Goal: Task Accomplishment & Management: Complete application form

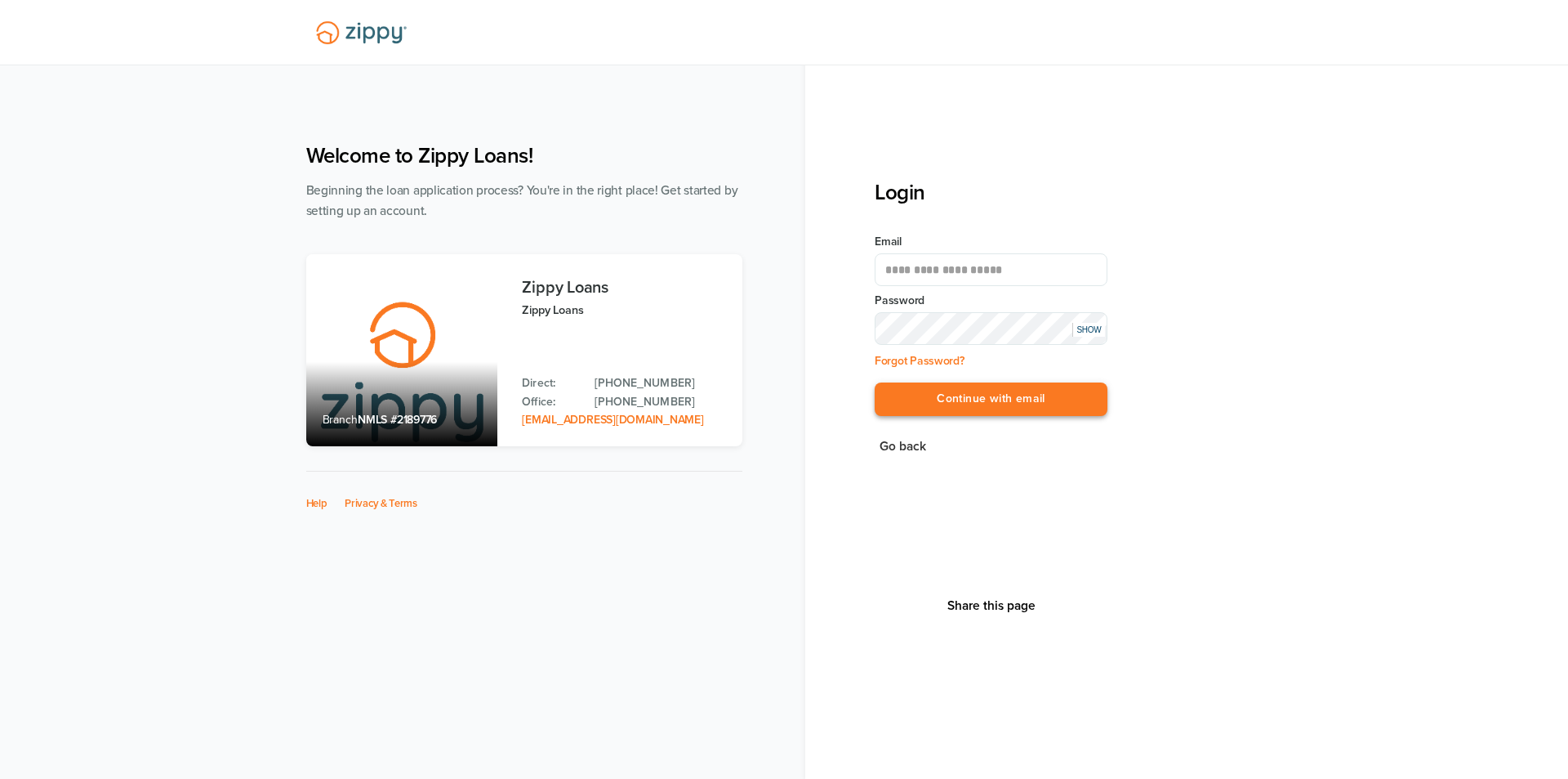
click at [975, 399] on button "Continue with email" at bounding box center [991, 399] width 232 height 34
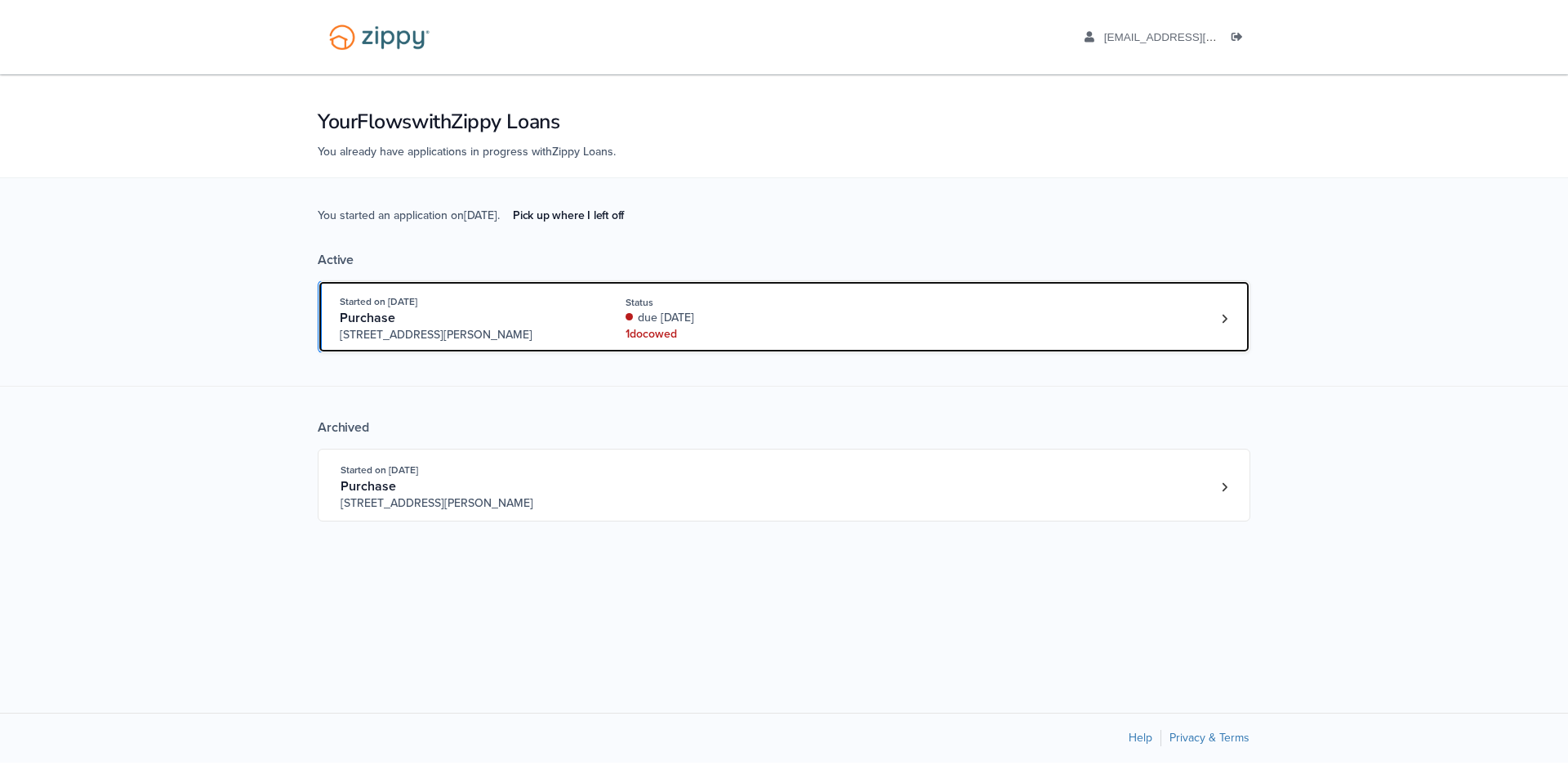
click at [790, 329] on div "1 doc owed" at bounding box center [734, 334] width 218 height 16
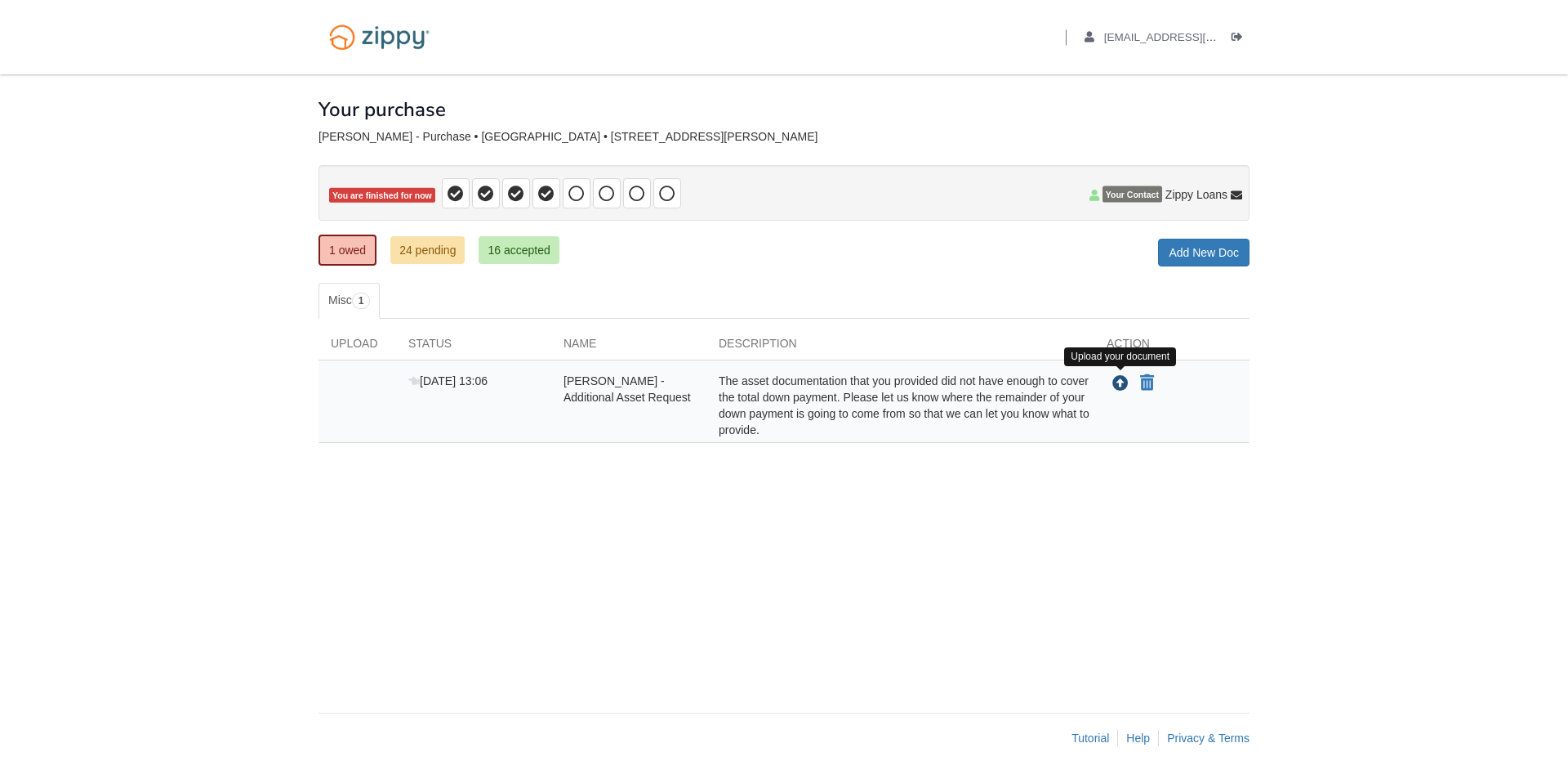
click at [1121, 382] on icon "Upload Ashley Boley - Additional Asset Request" at bounding box center [1121, 384] width 16 height 16
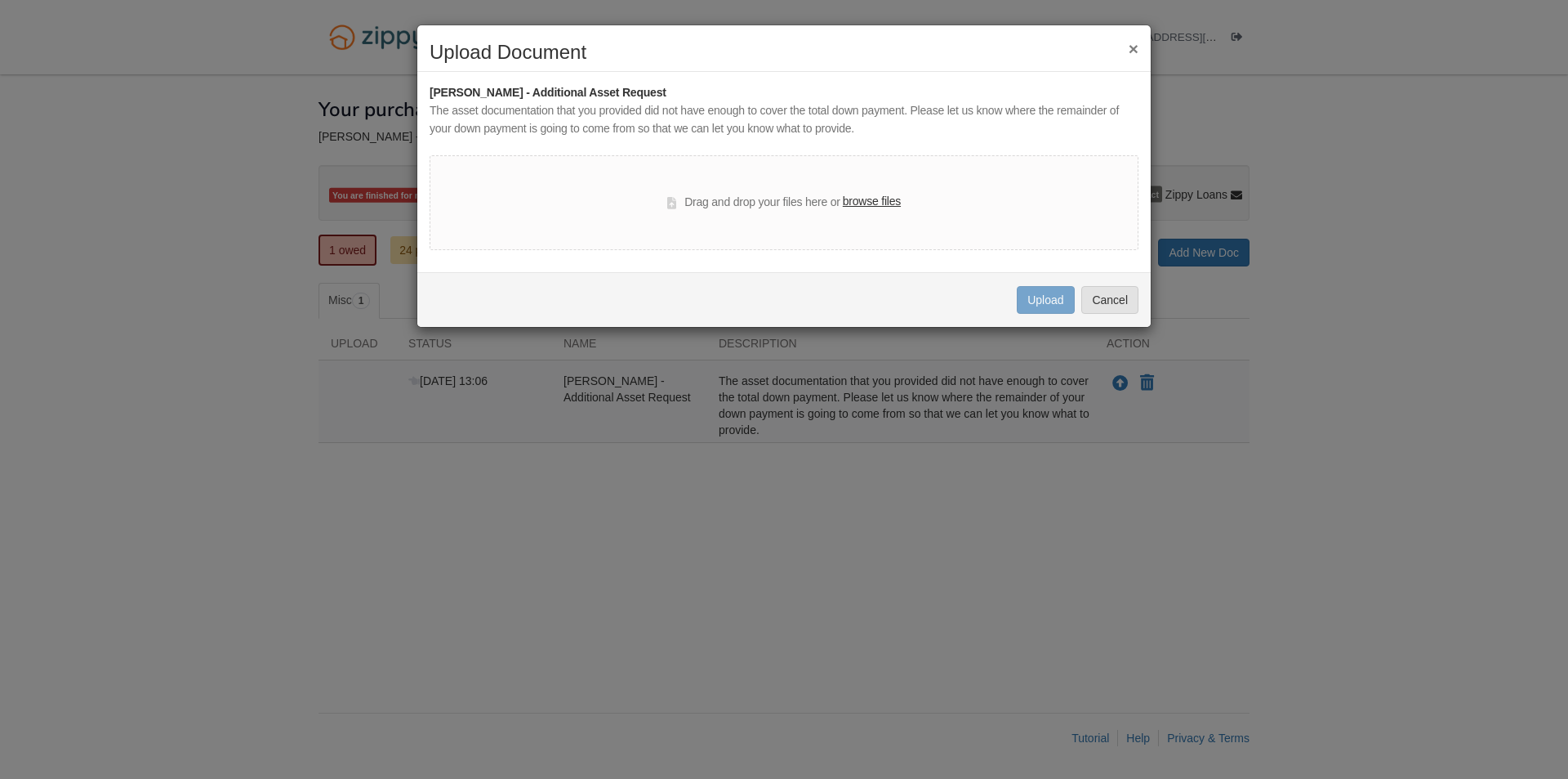
click at [1130, 54] on button "×" at bounding box center [1134, 49] width 10 height 17
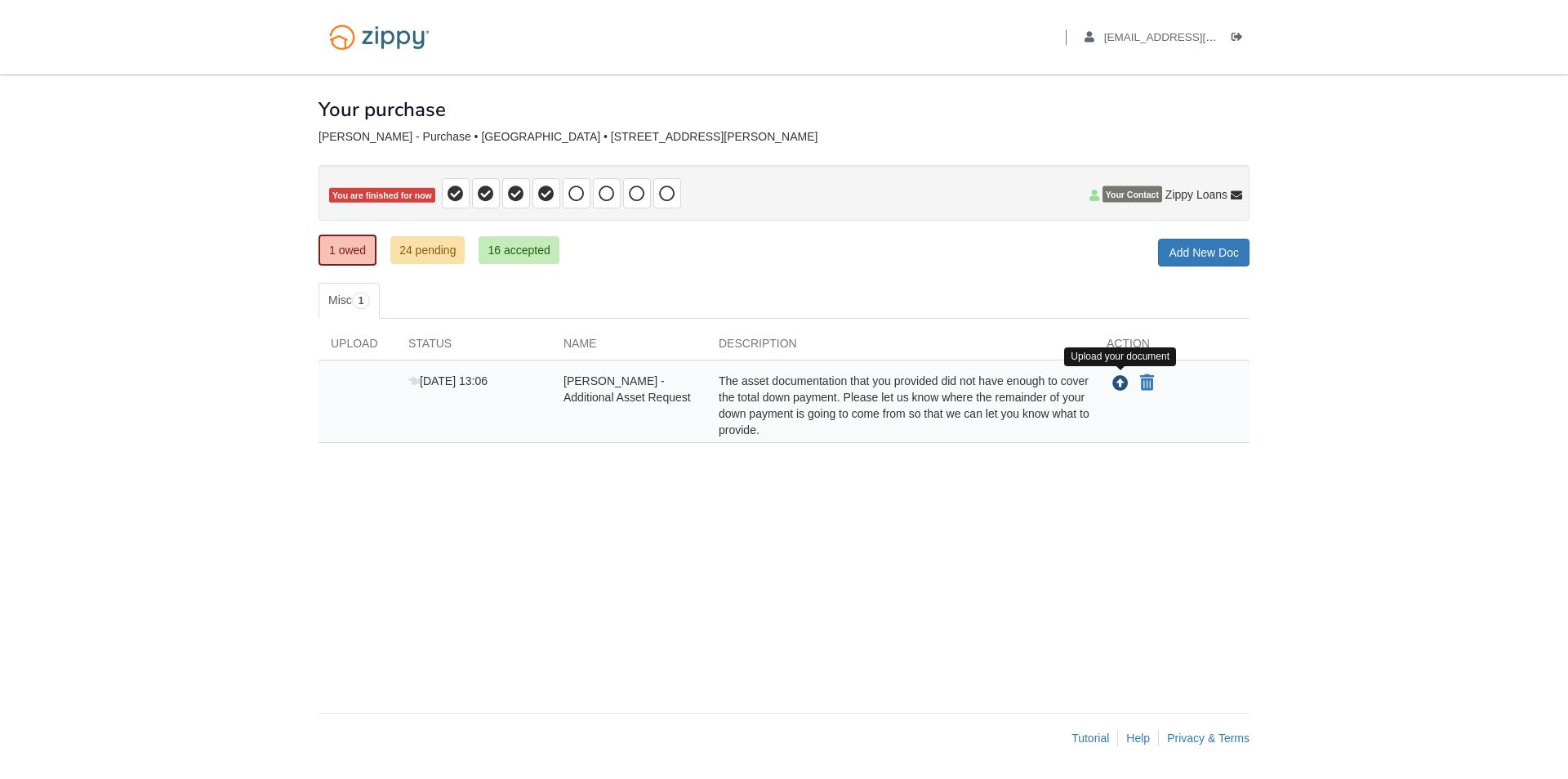
click at [1120, 382] on icon "Upload Ashley Boley - Additional Asset Request" at bounding box center [1121, 384] width 16 height 16
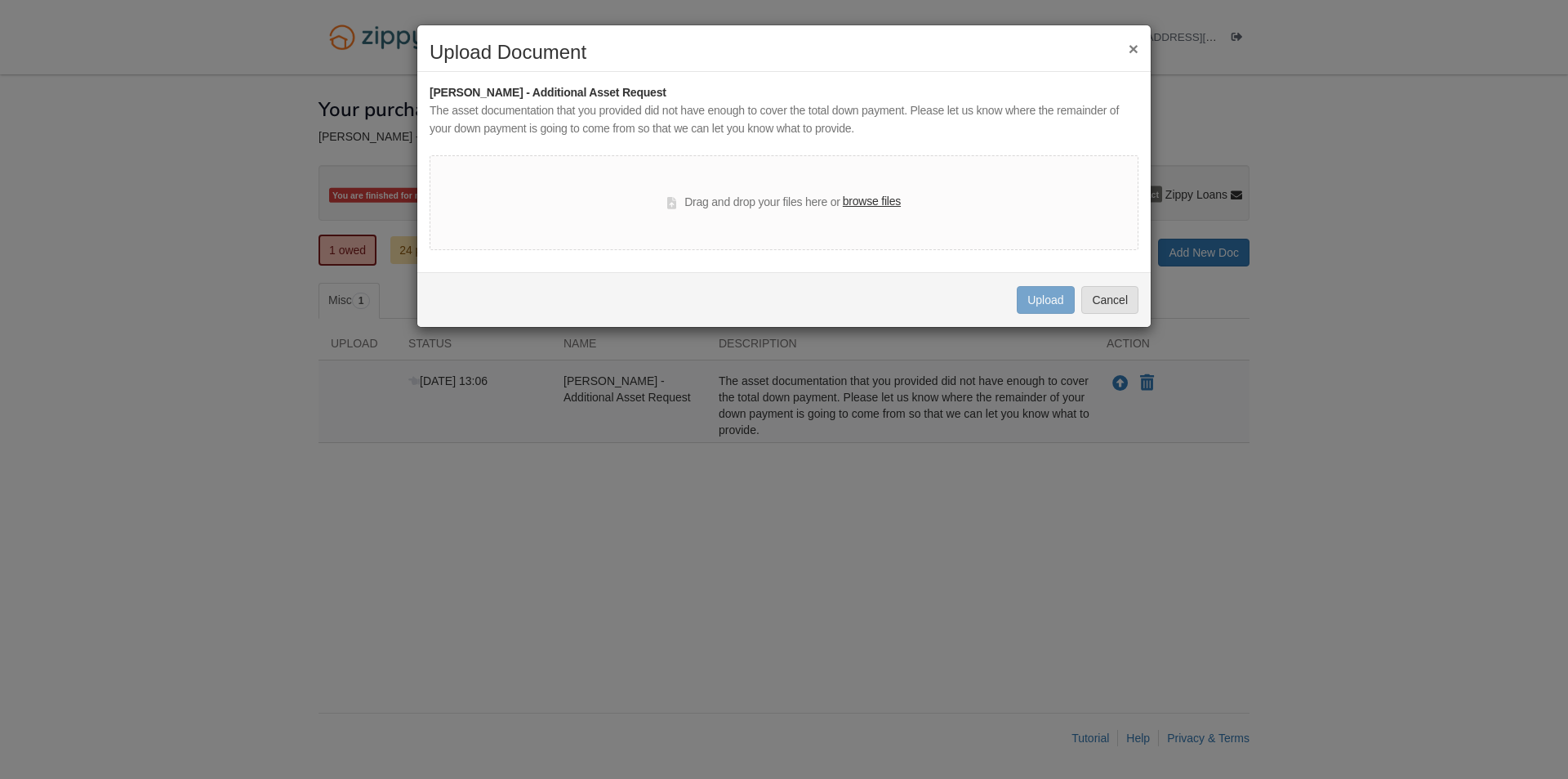
click at [962, 456] on div "× Upload Document [PERSON_NAME] - Additional Asset Request The asset documentat…" at bounding box center [784, 389] width 1568 height 779
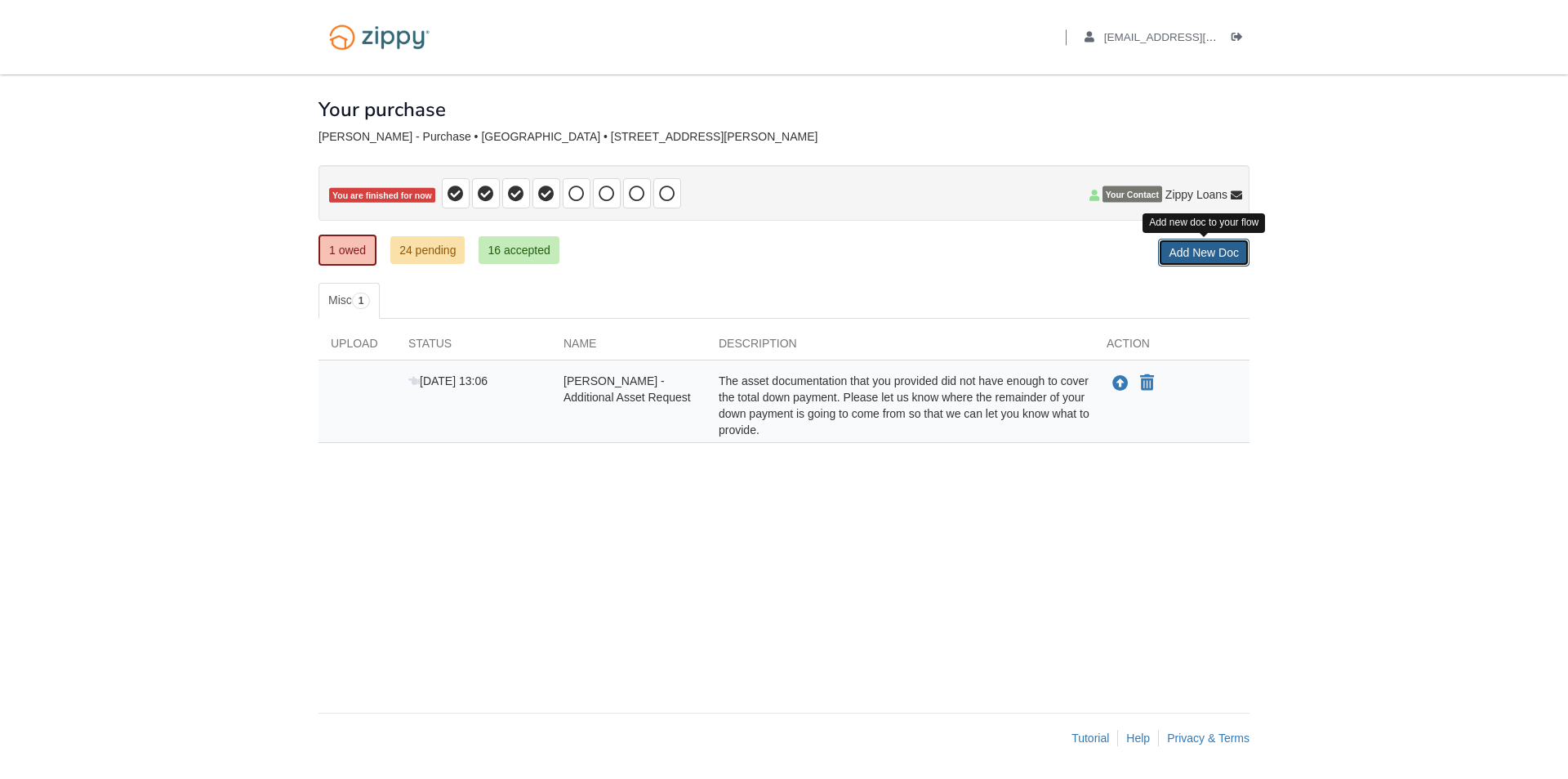
click at [1173, 252] on link "Add New Doc" at bounding box center [1204, 252] width 91 height 28
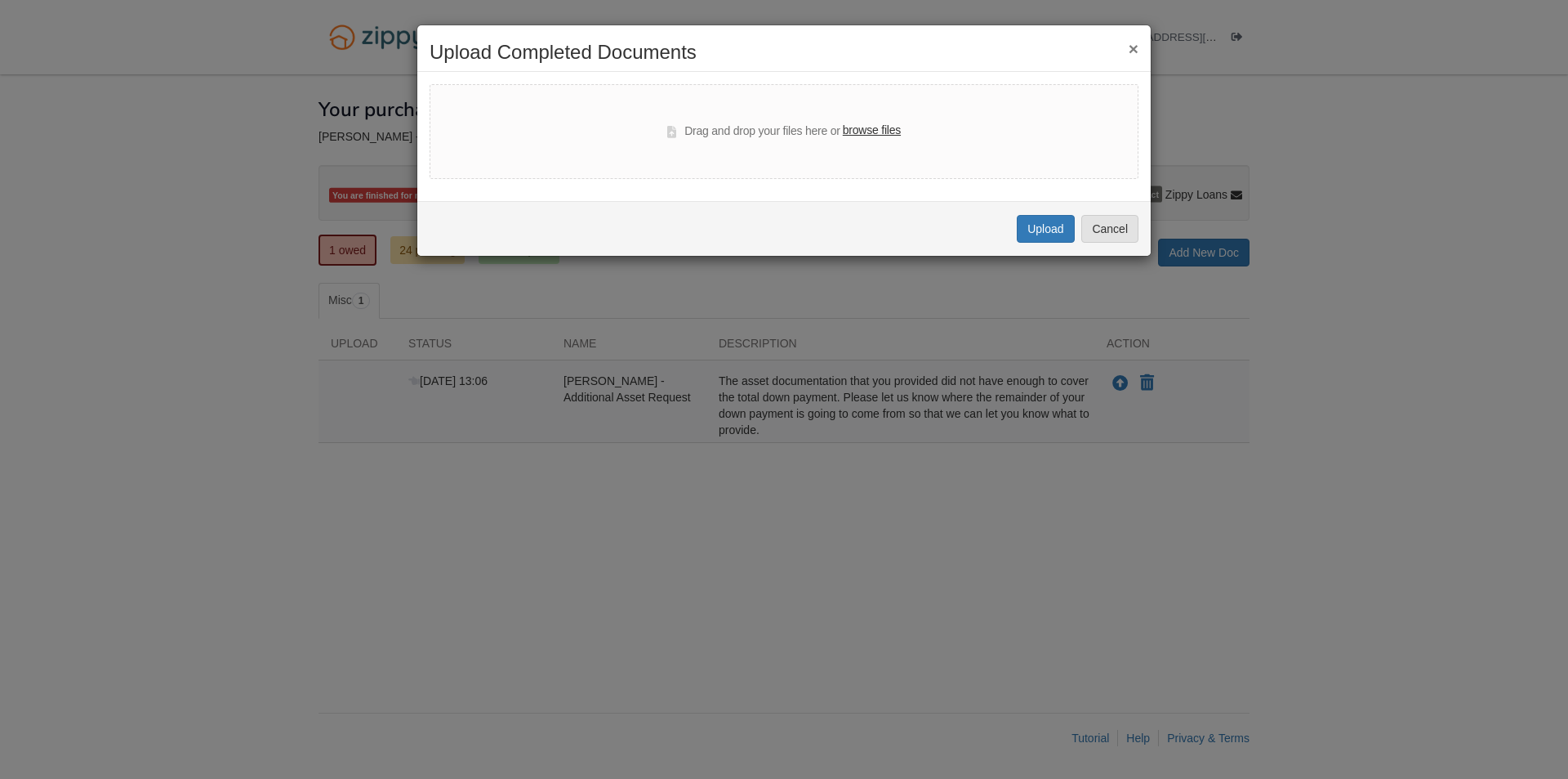
click at [1127, 51] on h2 "Upload Completed Documents" at bounding box center [784, 53] width 709 height 21
click at [1134, 49] on button "×" at bounding box center [1134, 49] width 10 height 17
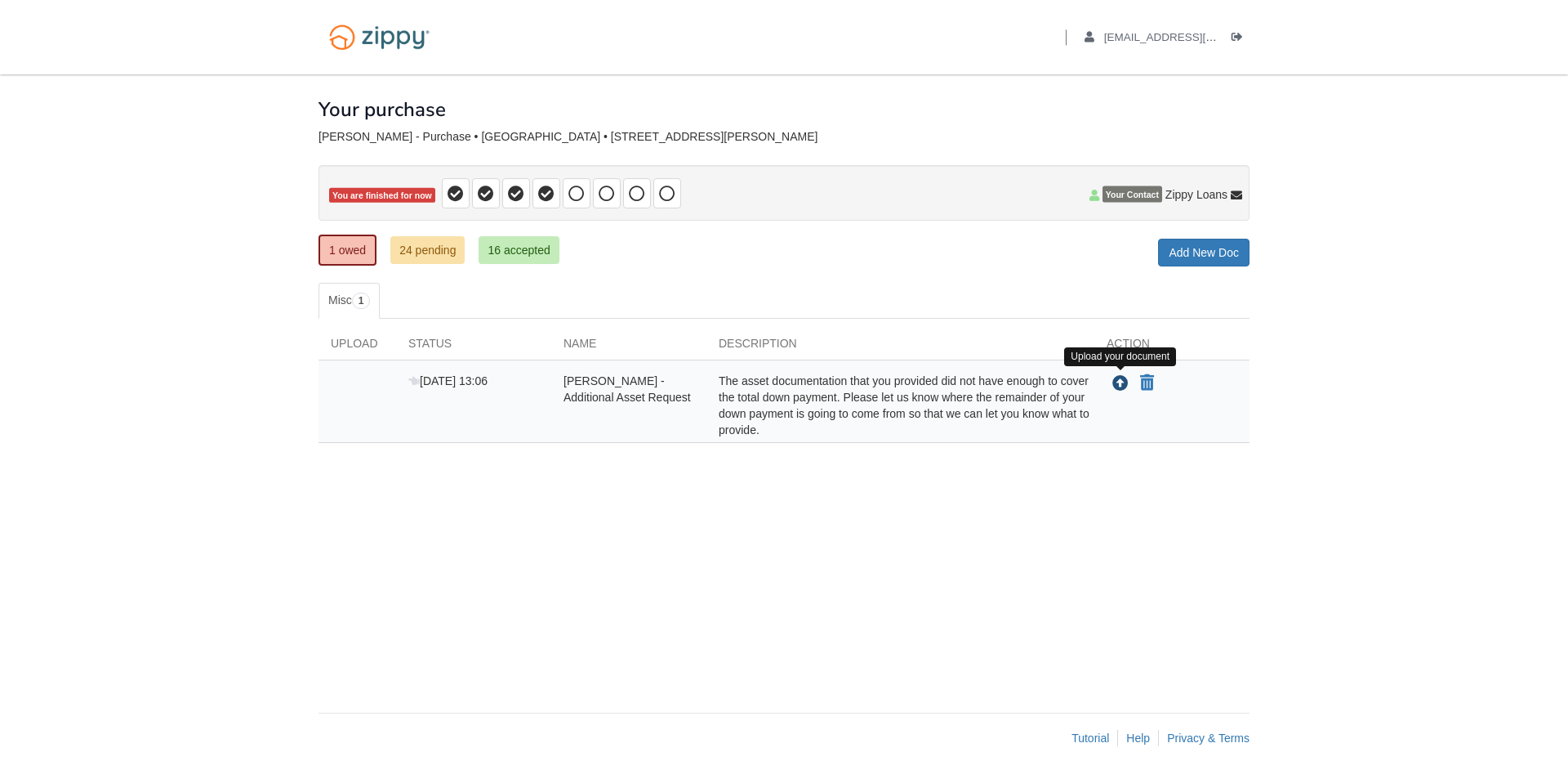
click at [1116, 383] on icon "Upload Ashley Boley - Additional Asset Request" at bounding box center [1121, 384] width 16 height 16
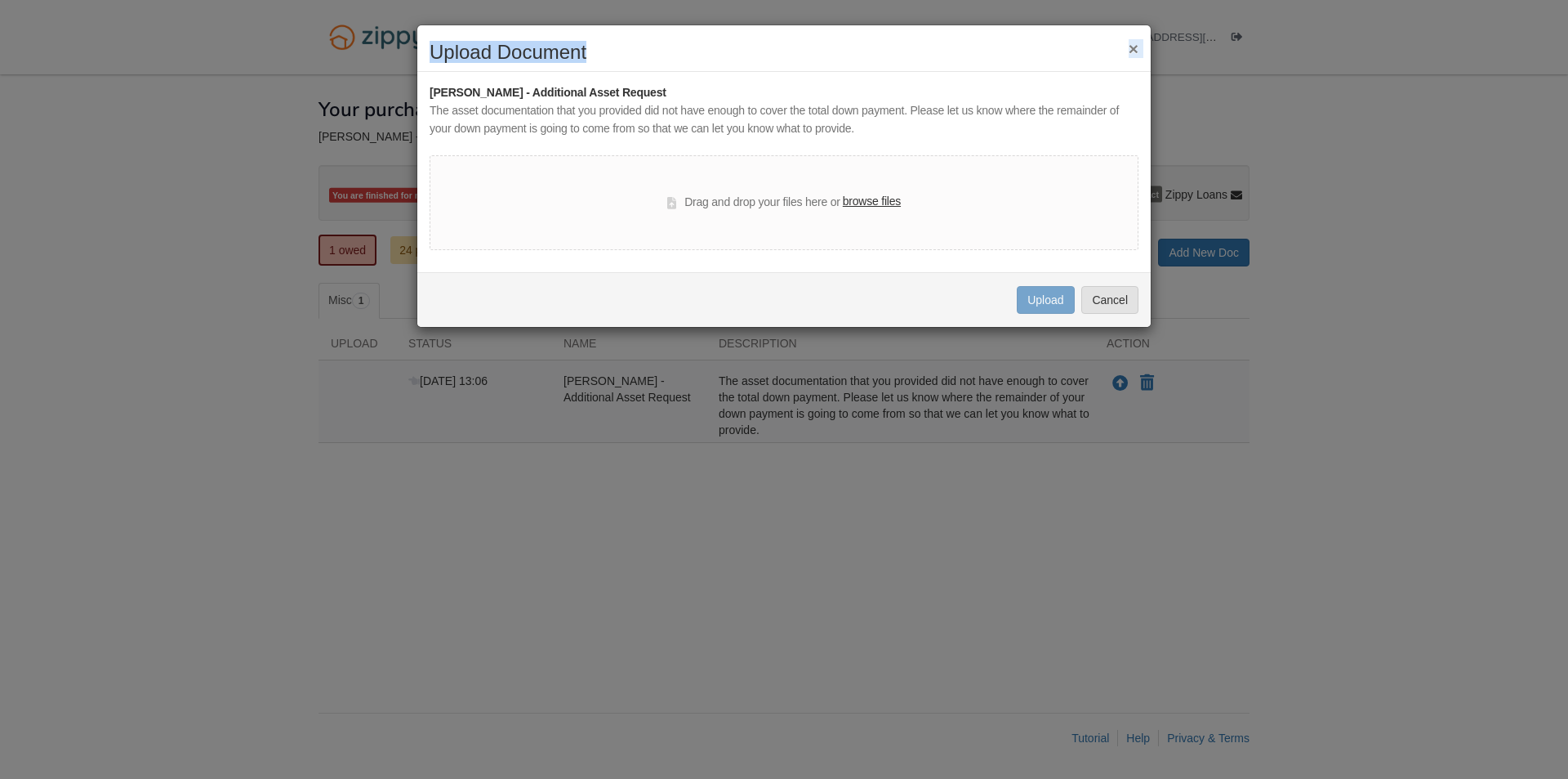
click at [1130, 43] on div "× Upload Document [PERSON_NAME] - Additional Asset Request The asset documentat…" at bounding box center [784, 176] width 735 height 303
click at [1130, 52] on button "×" at bounding box center [1134, 49] width 10 height 17
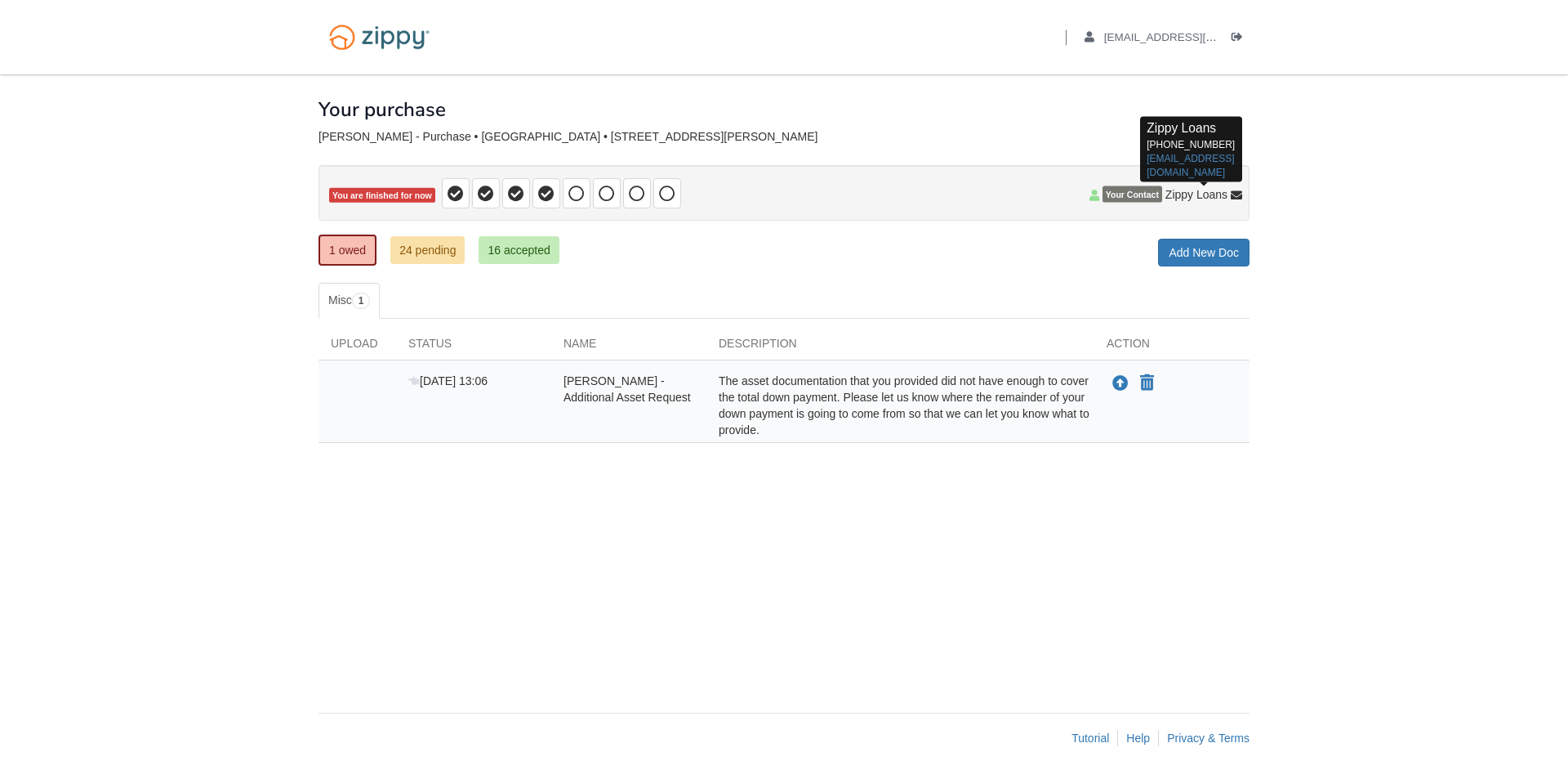
click at [1236, 195] on icon at bounding box center [1237, 196] width 12 height 12
click at [1200, 190] on span "Zippy Loans" at bounding box center [1196, 195] width 62 height 16
click at [1172, 153] on link "[EMAIL_ADDRESS][DOMAIN_NAME]" at bounding box center [1191, 164] width 87 height 26
click at [1122, 381] on icon "Upload Ashley Boley - Additional Asset Request" at bounding box center [1121, 384] width 16 height 16
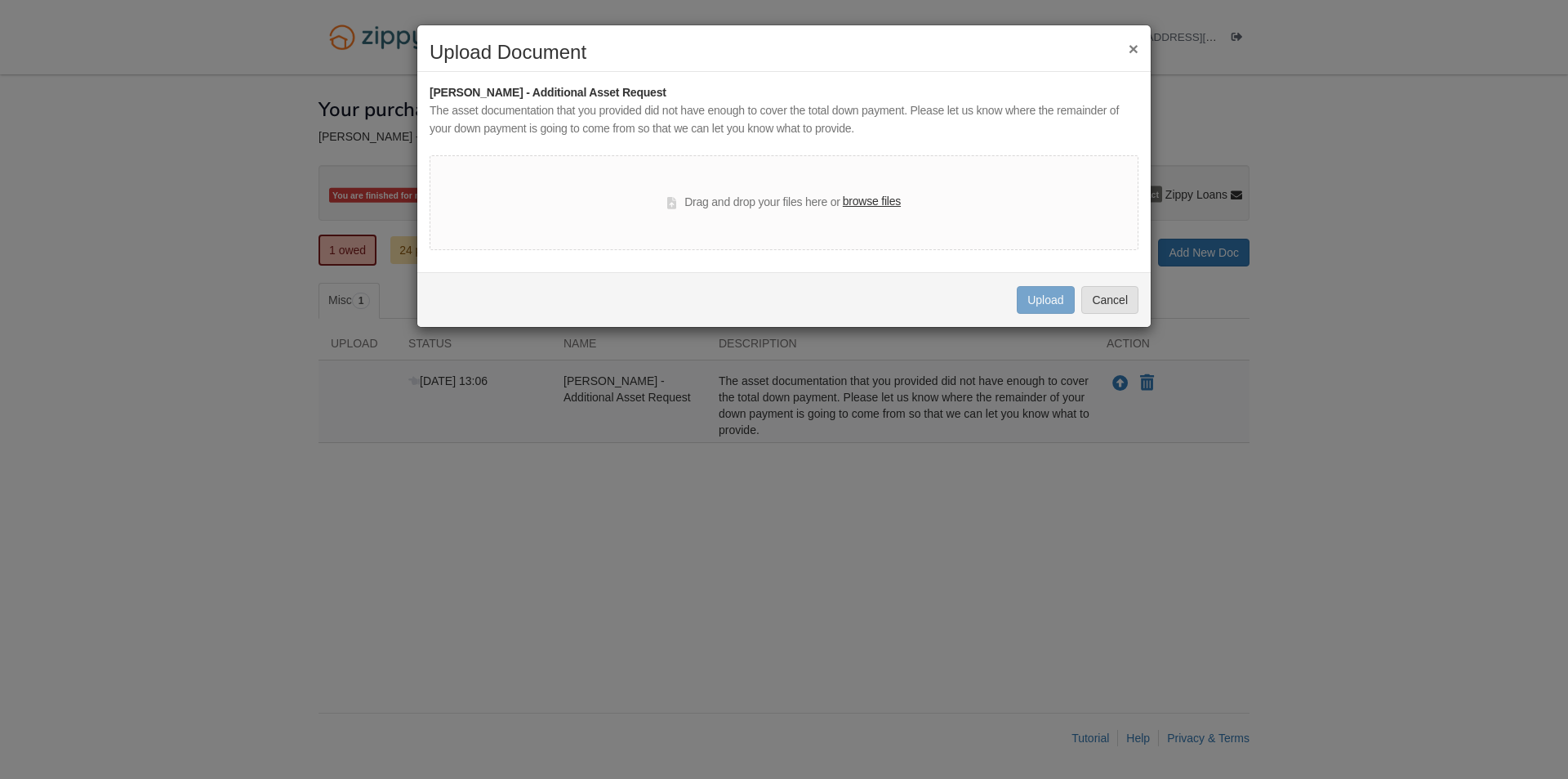
click at [885, 203] on label "browse files" at bounding box center [872, 202] width 58 height 18
click at [0, 0] on input "browse files" at bounding box center [0, 0] width 0 height 0
click at [1112, 300] on button "Cancel" at bounding box center [1109, 300] width 57 height 28
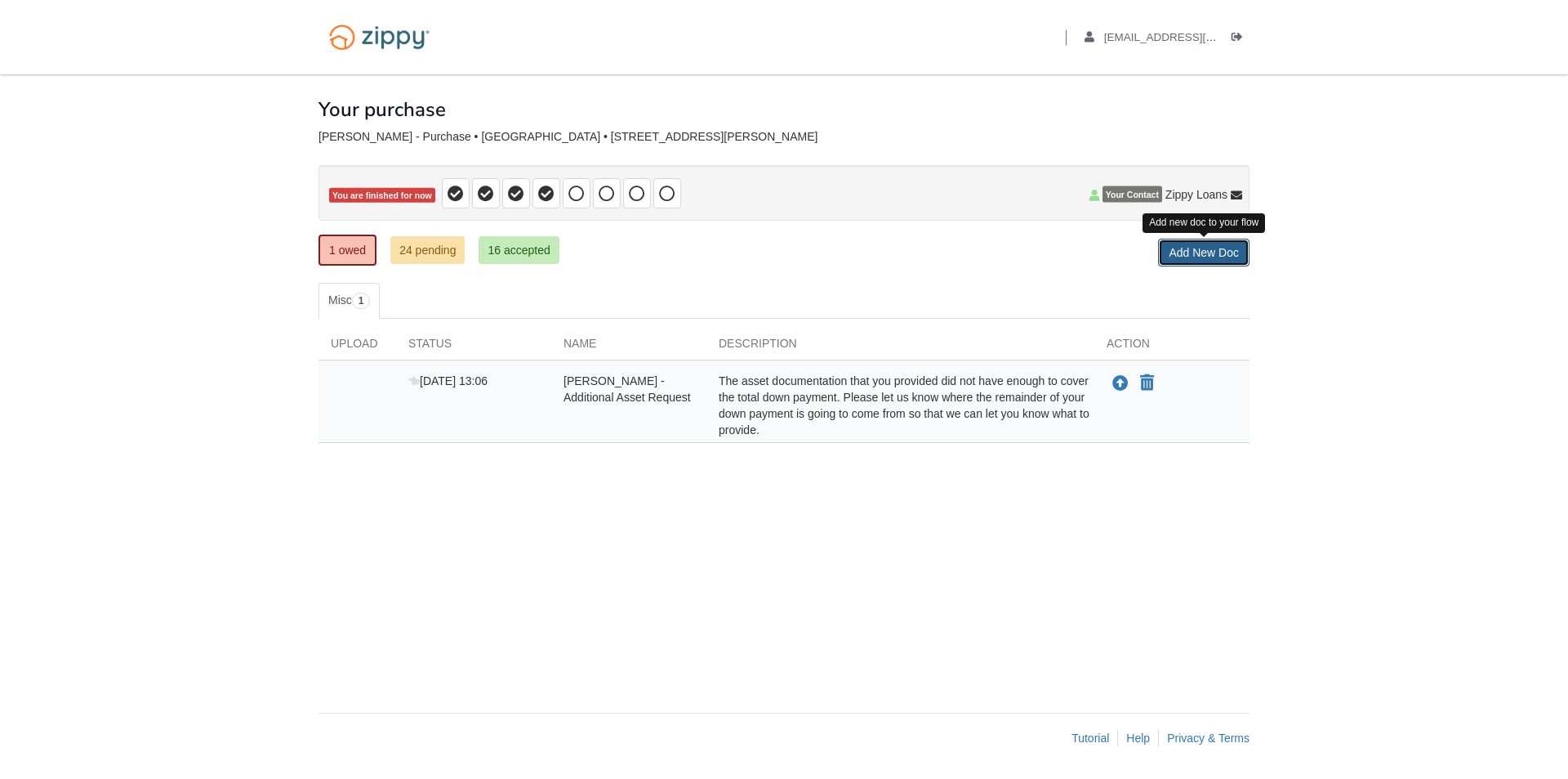
click at [1196, 253] on link "Add New Doc" at bounding box center [1204, 252] width 91 height 28
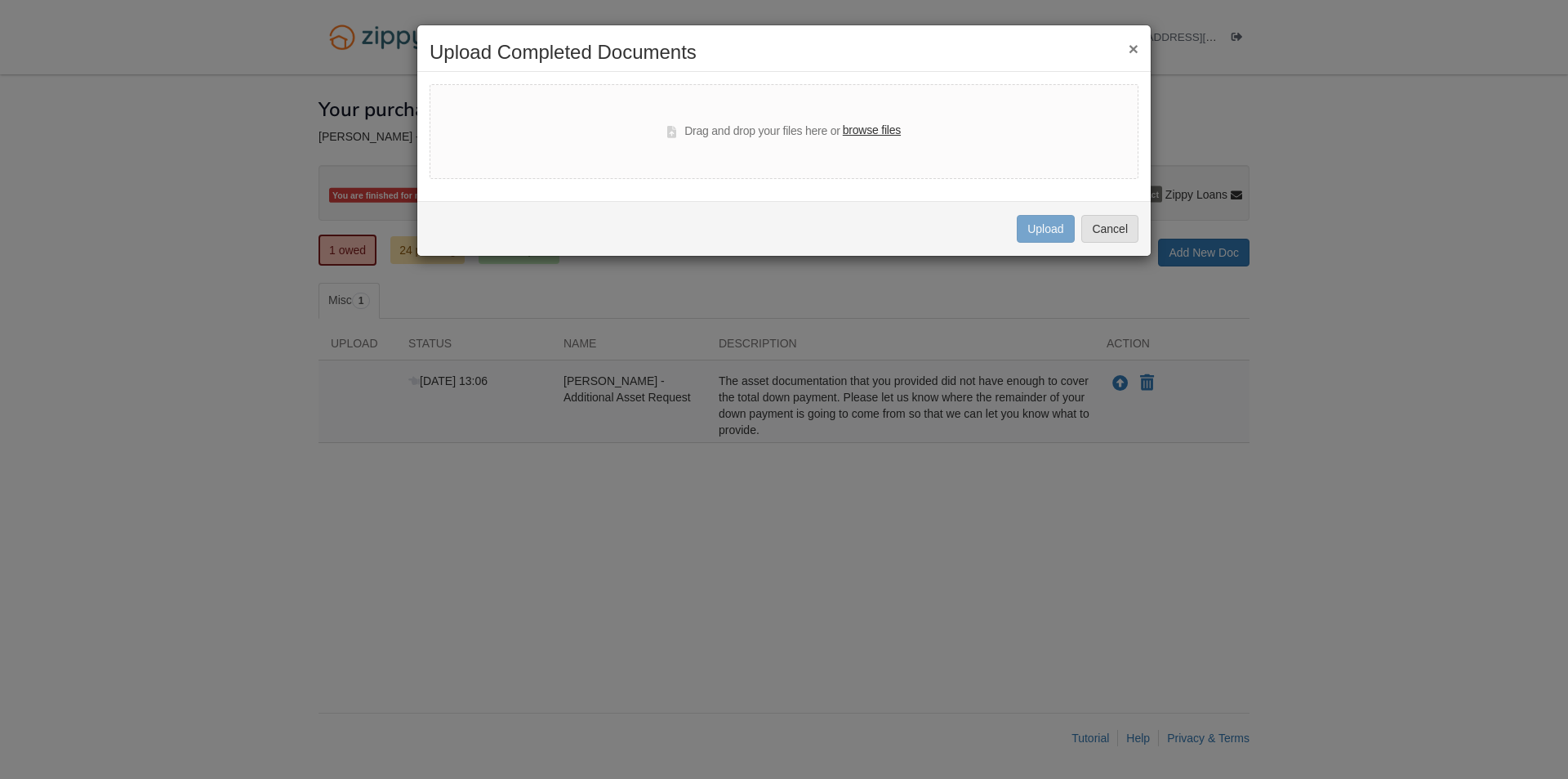
click at [888, 131] on label "browse files" at bounding box center [872, 131] width 58 height 18
click at [0, 0] on input "browse files" at bounding box center [0, 0] width 0 height 0
click at [1144, 232] on div "Uploading... Upload Cancel" at bounding box center [784, 228] width 733 height 54
click at [1102, 232] on button "Cancel" at bounding box center [1109, 229] width 57 height 28
